Goal: Information Seeking & Learning: Check status

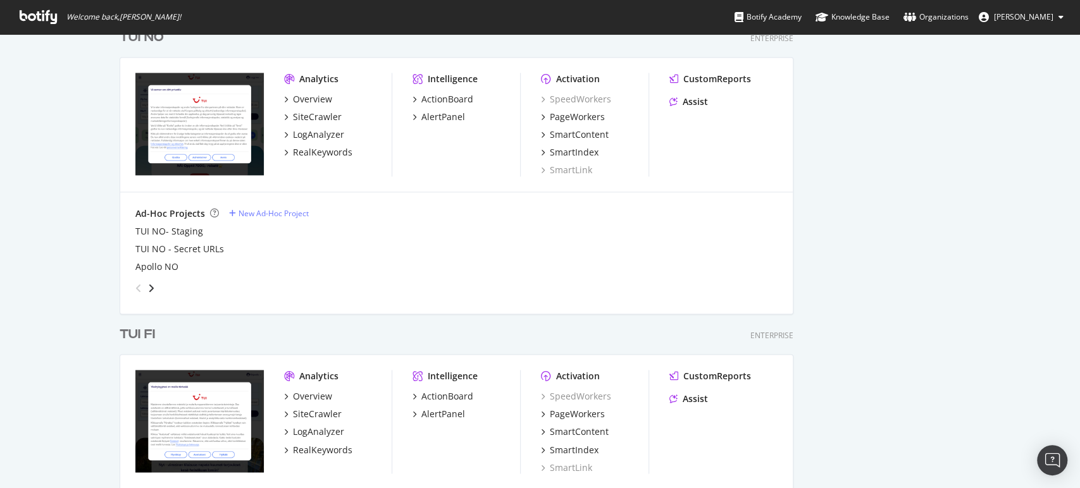
scroll to position [1178, 0]
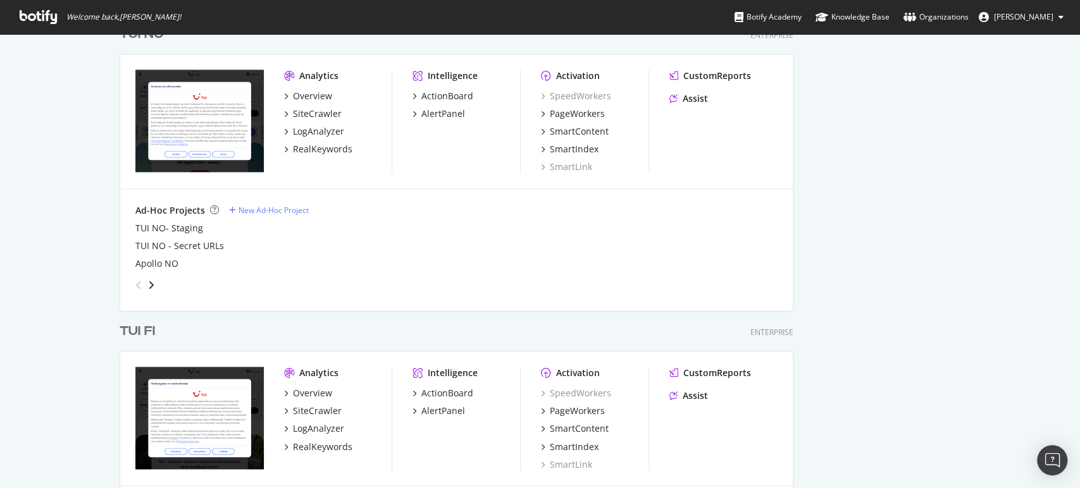
click at [128, 332] on div "TUI FI" at bounding box center [137, 332] width 35 height 18
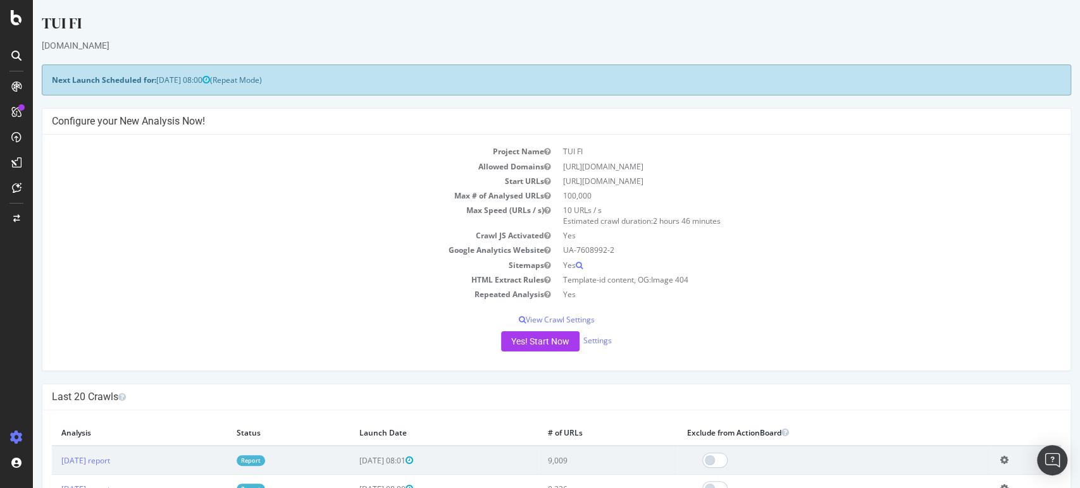
click at [265, 459] on link "Report" at bounding box center [251, 461] width 28 height 11
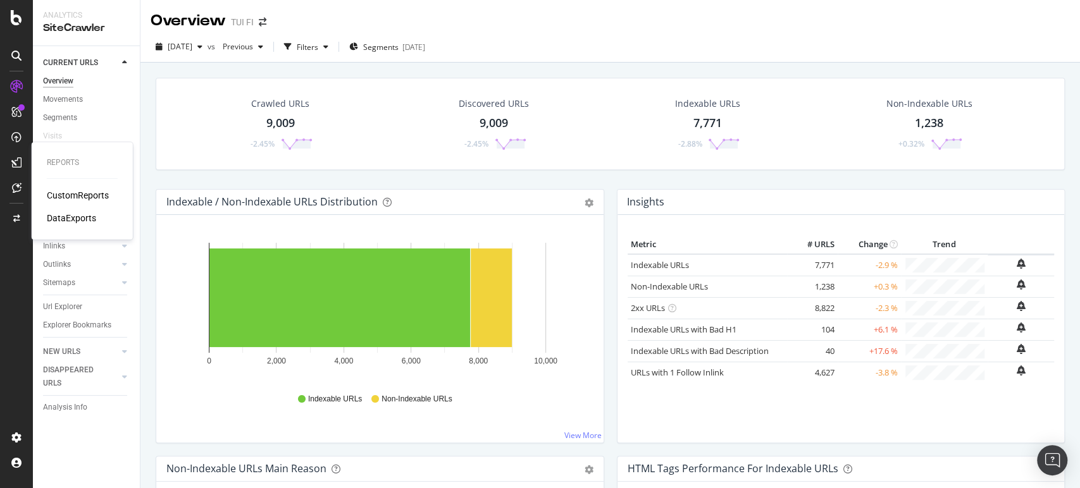
click at [65, 202] on div "CustomReports DataExports" at bounding box center [82, 206] width 71 height 35
click at [65, 199] on div "CustomReports" at bounding box center [78, 195] width 62 height 13
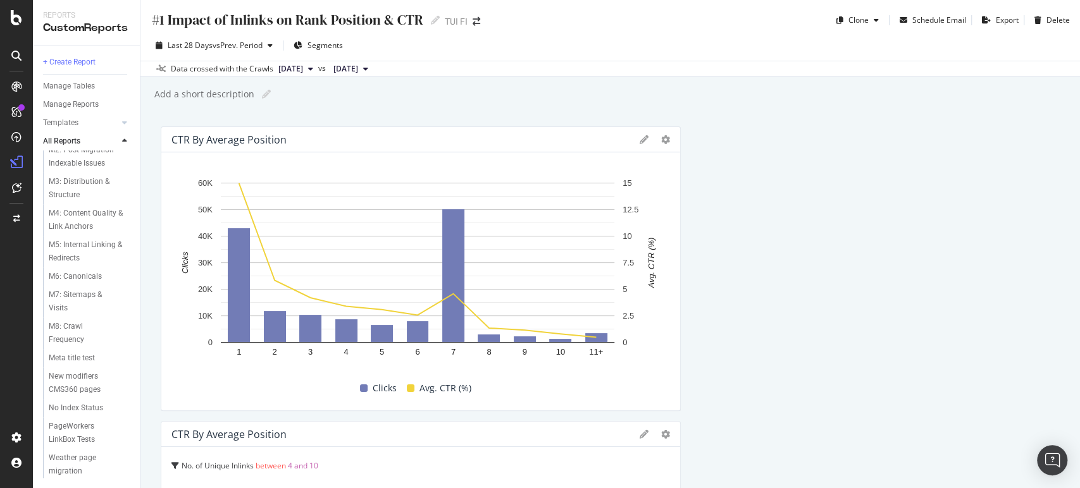
scroll to position [840, 0]
click at [78, 456] on div "Weather page migration" at bounding box center [84, 465] width 71 height 27
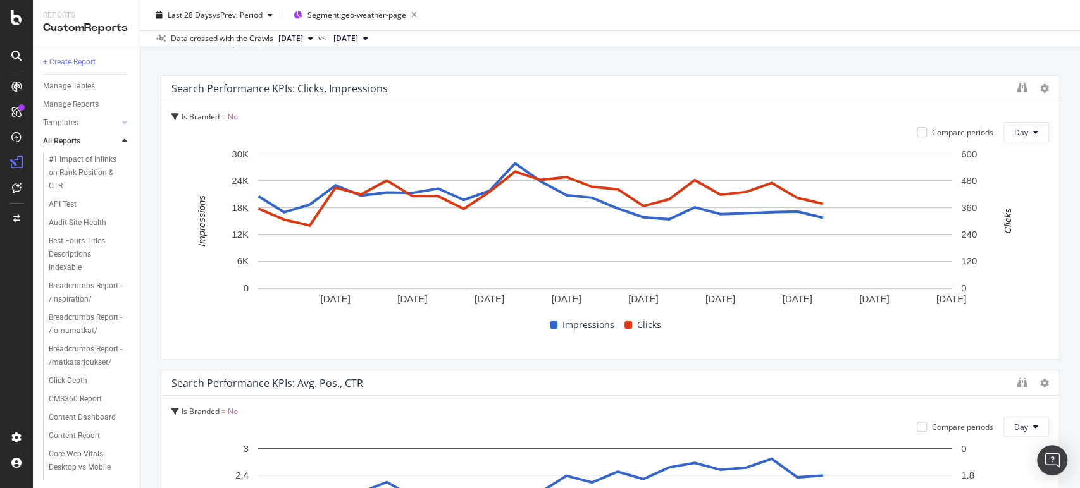
scroll to position [45, 0]
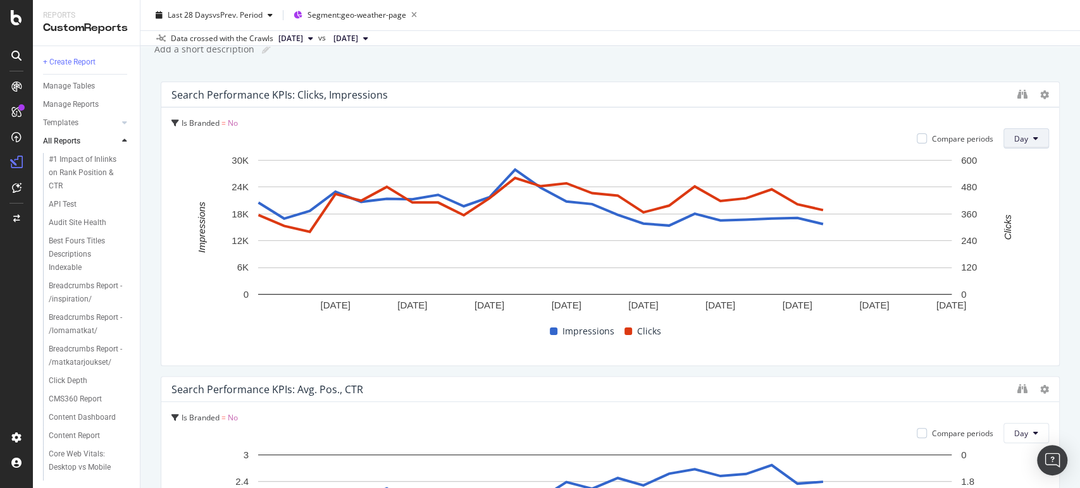
click at [1027, 135] on button "Day" at bounding box center [1026, 138] width 46 height 20
click at [1015, 189] on span "Week" at bounding box center [1016, 186] width 23 height 11
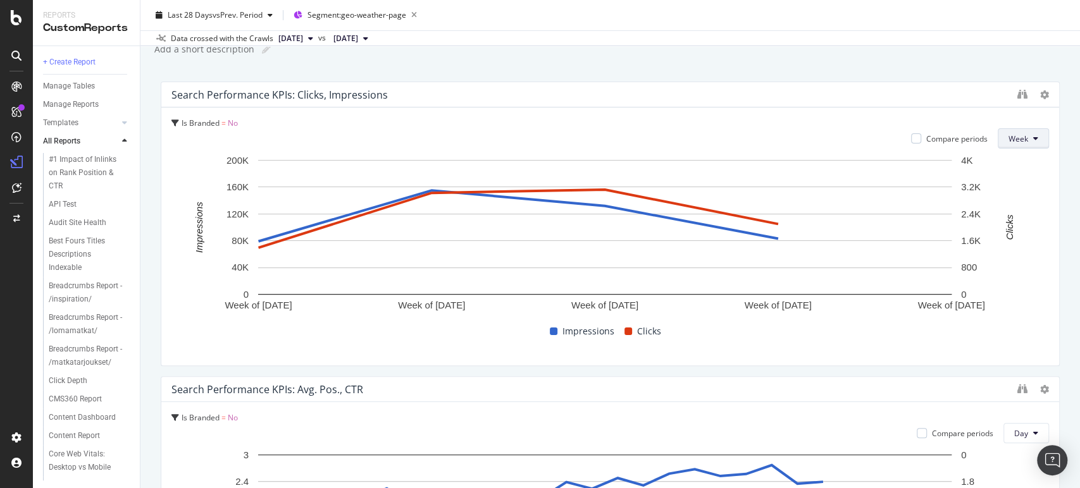
click at [1008, 139] on span "Week" at bounding box center [1018, 138] width 20 height 11
click at [1008, 205] on span "Month" at bounding box center [1009, 209] width 23 height 11
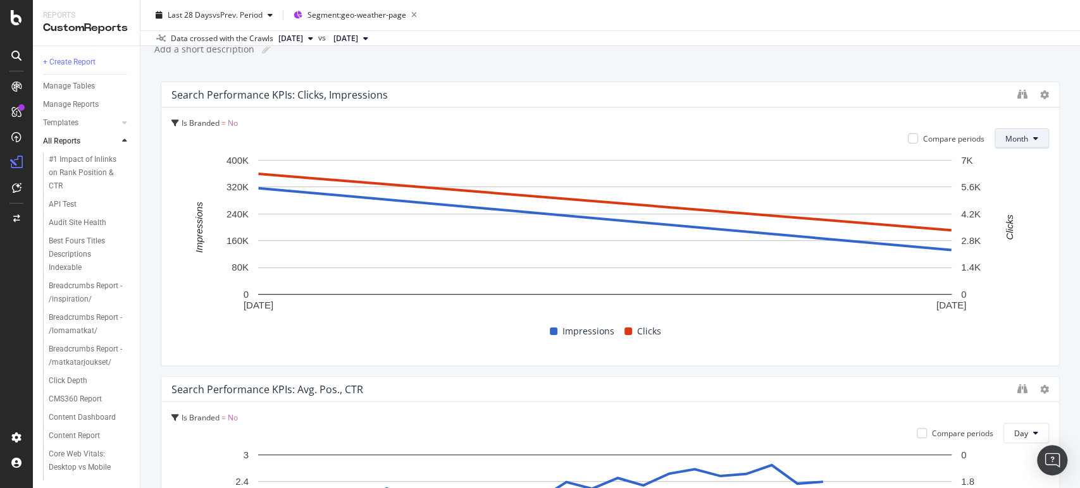
click at [1033, 140] on icon at bounding box center [1035, 139] width 5 height 8
click at [1010, 160] on span "Day" at bounding box center [1007, 163] width 25 height 11
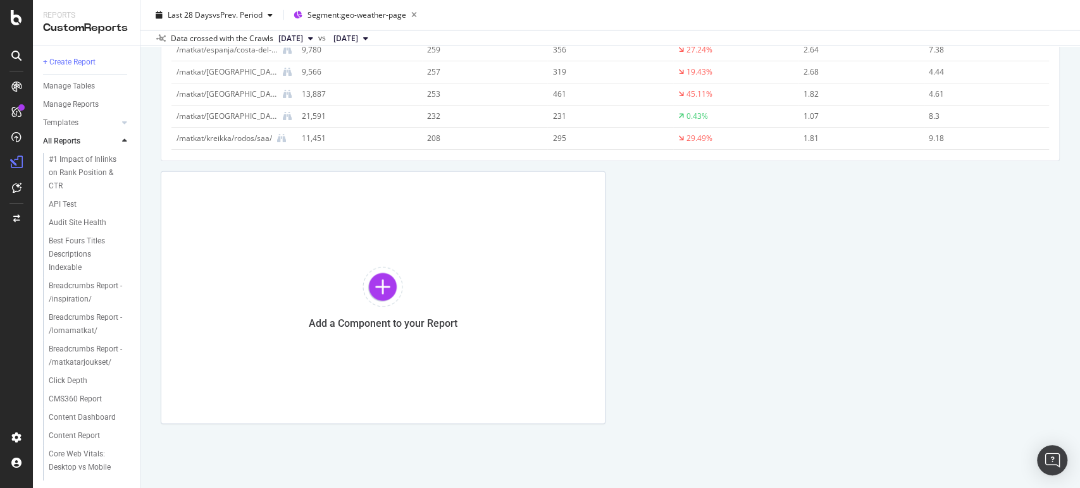
scroll to position [0, 0]
